Goal: Transaction & Acquisition: Subscribe to service/newsletter

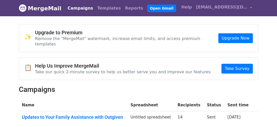
click at [38, 6] on link "MergeMail" at bounding box center [40, 8] width 42 height 11
click at [21, 7] on img at bounding box center [23, 8] width 8 height 8
click at [72, 7] on link "Campaigns" at bounding box center [80, 8] width 30 height 10
click at [102, 7] on link "Templates" at bounding box center [109, 8] width 28 height 10
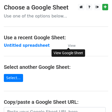
click at [69, 44] on small "View" at bounding box center [72, 46] width 8 height 4
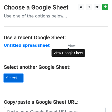
click at [7, 78] on link "Select..." at bounding box center [13, 78] width 19 height 8
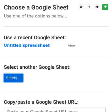
click at [14, 80] on link "Select..." at bounding box center [13, 78] width 19 height 8
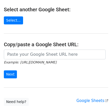
scroll to position [51, 0]
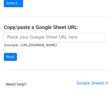
scroll to position [77, 0]
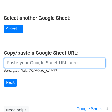
click at [21, 61] on input "url" at bounding box center [55, 63] width 102 height 10
paste input "https://docs.google.com/spreadsheets/d/1U5bPLxauhbhy86RHRUvf6L-TjtQSaGBGPmlqBDj…"
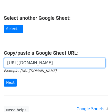
scroll to position [0, 113]
type input "https://docs.google.com/spreadsheets/d/1U5bPLxauhbhy86RHRUvf6L-TjtQSaGBGPmlqBDj…"
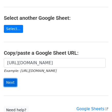
scroll to position [0, 0]
click at [13, 81] on input "Next" at bounding box center [10, 83] width 13 height 8
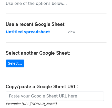
scroll to position [51, 0]
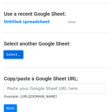
click at [12, 53] on link "Select..." at bounding box center [13, 55] width 19 height 8
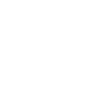
scroll to position [56, 0]
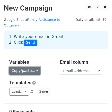
click at [33, 67] on link "Copy/paste..." at bounding box center [24, 71] width 31 height 8
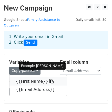
click at [28, 77] on link "{{First Name}}" at bounding box center [38, 81] width 57 height 8
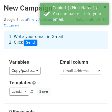
click at [62, 81] on div "Templates Load... No templates saved Save" at bounding box center [56, 88] width 102 height 16
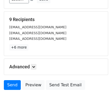
scroll to position [107, 0]
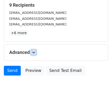
click at [35, 51] on icon at bounding box center [33, 52] width 3 height 3
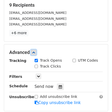
click at [34, 51] on icon at bounding box center [33, 52] width 3 height 3
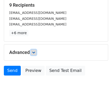
click at [34, 51] on icon at bounding box center [33, 52] width 3 height 3
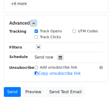
scroll to position [157, 0]
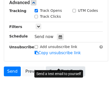
click at [69, 67] on link "Send Test Email" at bounding box center [65, 72] width 39 height 10
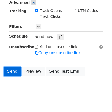
click at [10, 67] on link "Send" at bounding box center [12, 72] width 17 height 10
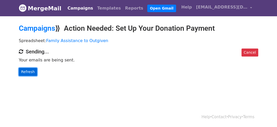
click at [27, 71] on link "Refresh" at bounding box center [28, 72] width 18 height 8
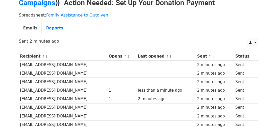
scroll to position [51, 0]
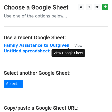
click at [70, 45] on link "View" at bounding box center [76, 45] width 13 height 5
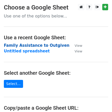
click at [45, 44] on strong "Family Assistance to Outgiven" at bounding box center [37, 45] width 66 height 5
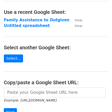
scroll to position [42, 0]
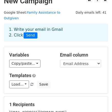
scroll to position [25, 0]
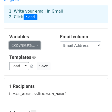
click at [33, 41] on link "Copy/paste..." at bounding box center [24, 45] width 31 height 8
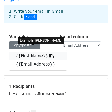
click at [30, 52] on link "{{First Name}}" at bounding box center [38, 56] width 57 height 8
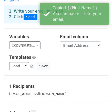
click at [72, 62] on div "Load... No templates saved Save" at bounding box center [56, 66] width 102 height 8
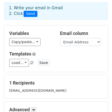
scroll to position [0, 0]
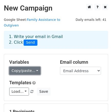
click at [33, 67] on link "Copy/paste..." at bounding box center [24, 71] width 31 height 8
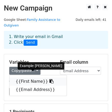
click at [31, 77] on link "{{First Name}}" at bounding box center [38, 81] width 57 height 8
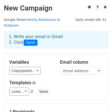
click at [60, 19] on link "Family Assistance to Outgiven" at bounding box center [32, 23] width 57 height 10
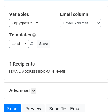
scroll to position [51, 0]
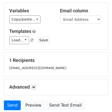
click at [35, 66] on small "debbiesuesmiles@yahoo.com" at bounding box center [37, 68] width 57 height 4
click at [38, 66] on small "debbiesuesmiles@yahoo.com" at bounding box center [37, 68] width 57 height 4
click at [34, 86] on icon at bounding box center [33, 87] width 3 height 3
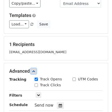
scroll to position [77, 0]
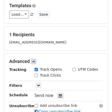
click at [40, 32] on h5 "1 Recipients" at bounding box center [56, 35] width 94 height 6
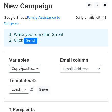
scroll to position [0, 0]
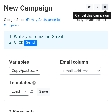
click at [105, 7] on icon at bounding box center [105, 7] width 3 height 4
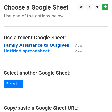
click at [33, 46] on strong "Family Assistance to Outgiven" at bounding box center [37, 45] width 66 height 5
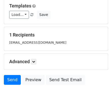
scroll to position [77, 0]
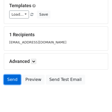
click at [10, 75] on link "Send" at bounding box center [12, 80] width 17 height 10
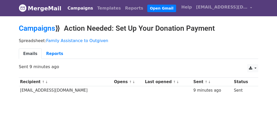
click at [75, 9] on link "Campaigns" at bounding box center [80, 8] width 30 height 10
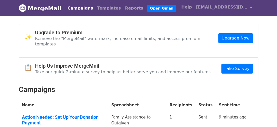
click at [40, 28] on div "✨ Upgrade to Premium Remove the "MergeMail" watermark, increase email limits, a…" at bounding box center [138, 38] width 239 height 28
